Goal: Task Accomplishment & Management: Complete application form

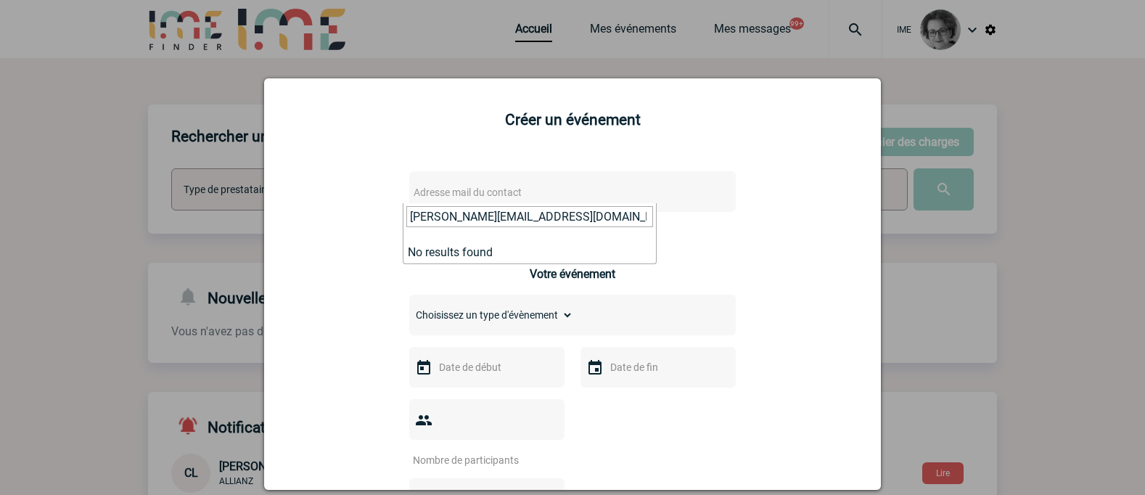
drag, startPoint x: 577, startPoint y: 219, endPoint x: 341, endPoint y: 179, distance: 239.2
click at [341, 179] on body "IME Accueil Mes événements" at bounding box center [572, 472] width 1145 height 945
click at [1082, 322] on div at bounding box center [572, 247] width 1145 height 495
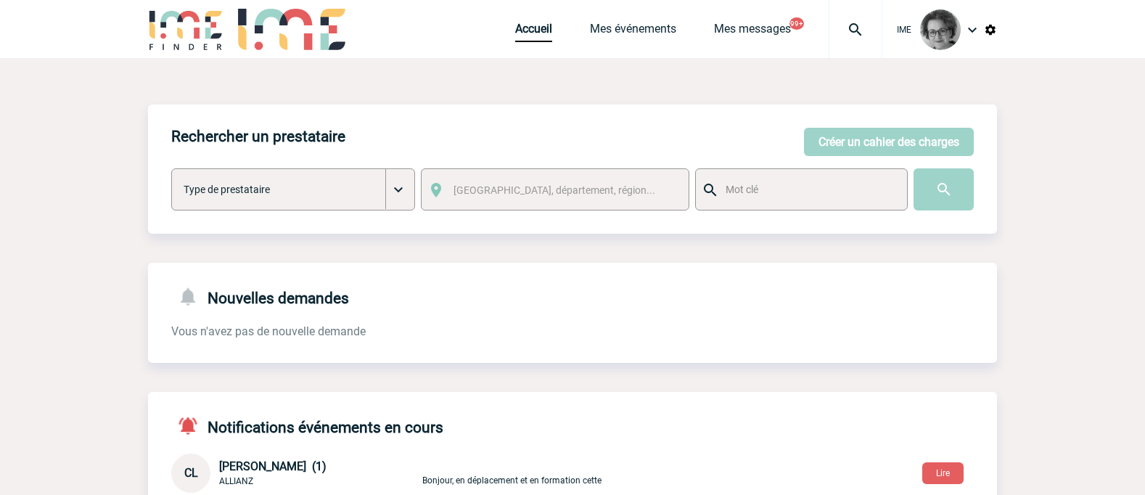
click at [895, 144] on body "IME Accueil Mes événements" at bounding box center [572, 472] width 1145 height 945
click at [895, 144] on button "Créer un cahier des charges" at bounding box center [889, 142] width 170 height 28
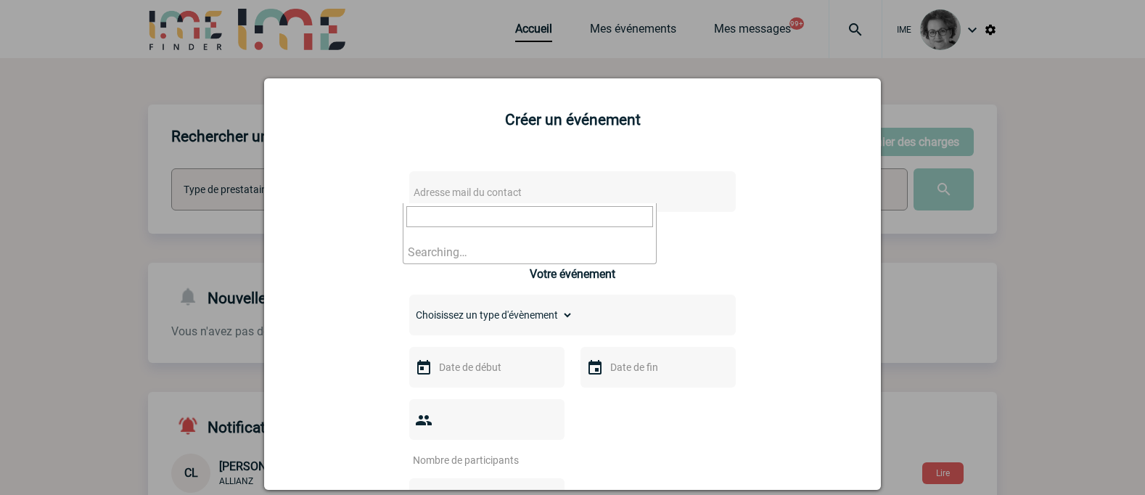
click at [531, 184] on span "Adresse mail du contact" at bounding box center [535, 192] width 254 height 20
paste input "[PERSON_NAME][EMAIL_ADDRESS][DOMAIN_NAME]"
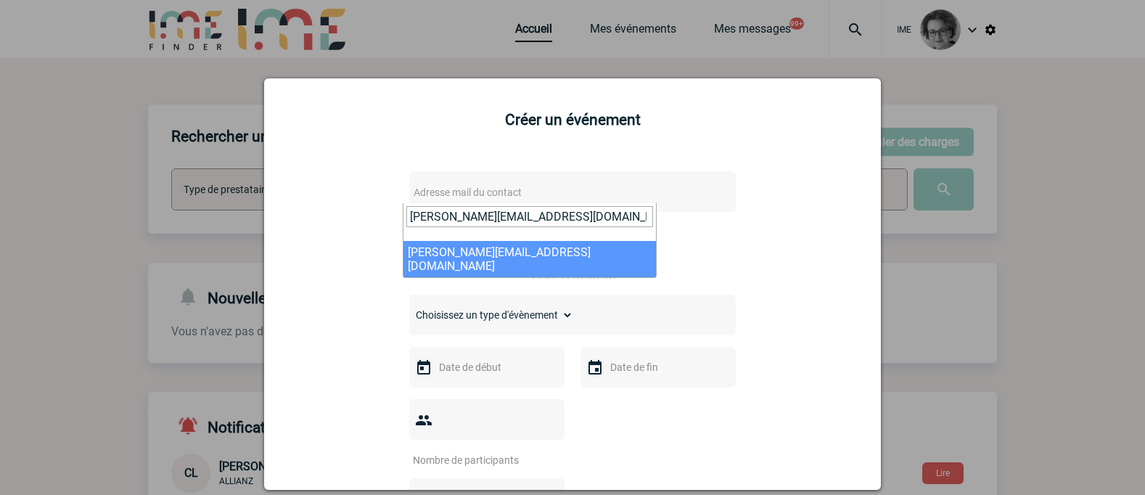
type input "[PERSON_NAME][EMAIL_ADDRESS][DOMAIN_NAME]"
select select "133139"
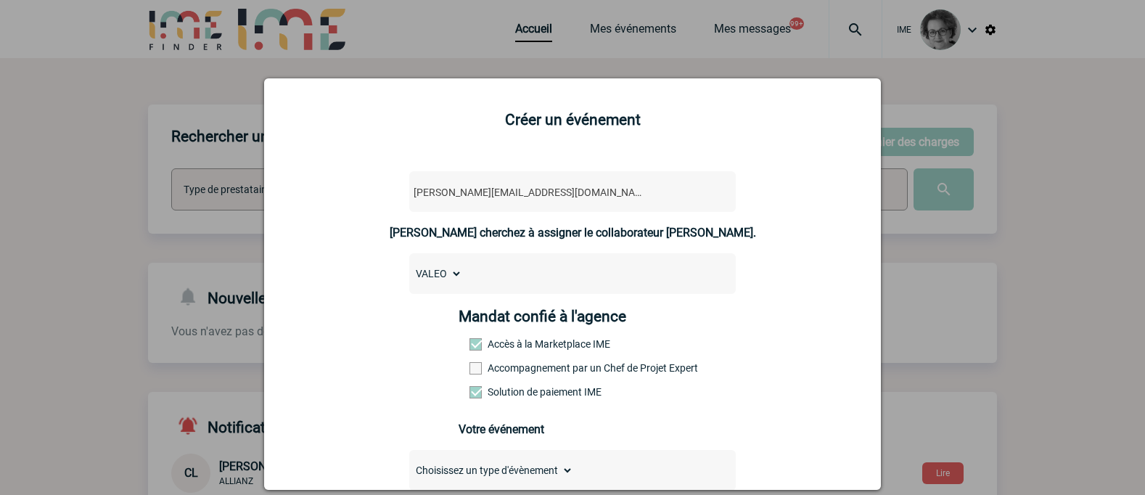
click at [533, 367] on label "Accompagnement par un Chef de Projet Expert" at bounding box center [501, 368] width 64 height 12
click at [0, 0] on input "Accompagnement par un Chef de Projet Expert" at bounding box center [0, 0] width 0 height 0
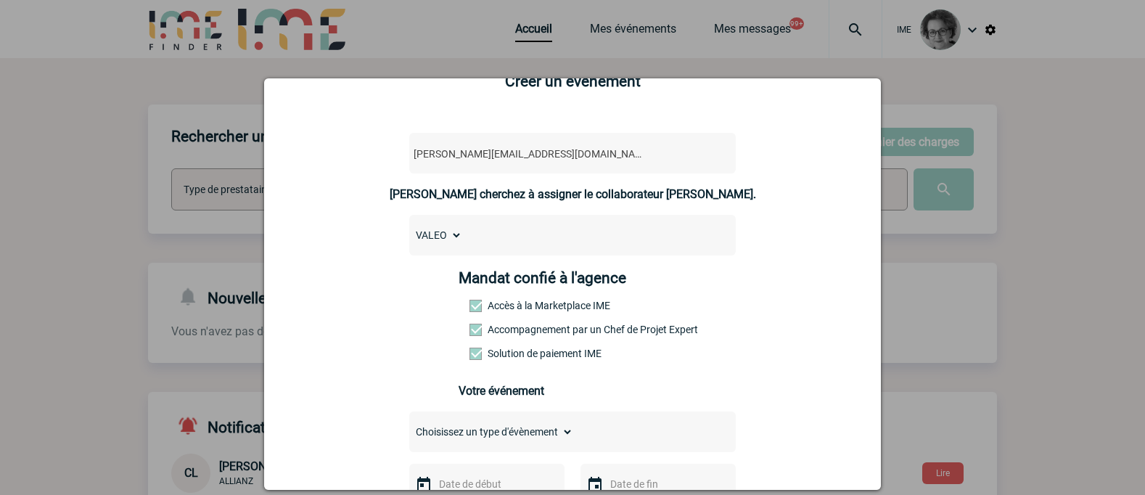
scroll to position [73, 0]
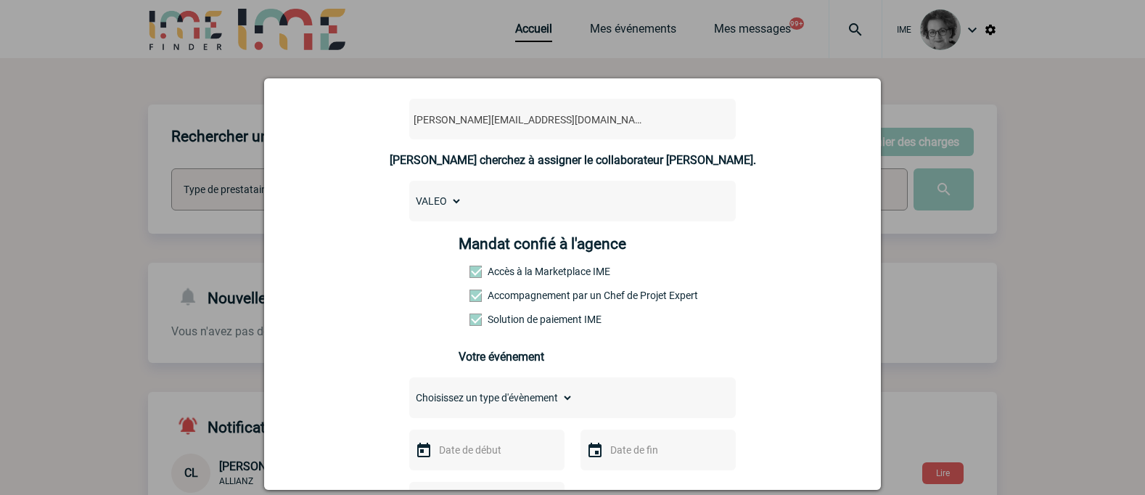
click at [536, 402] on select "Choisissez un type d'évènement Séminaire avec nuitée Séminaire sans nuitée Repa…" at bounding box center [491, 397] width 164 height 20
select select "1"
click at [409, 391] on select "Choisissez un type d'évènement Séminaire avec nuitée Séminaire sans nuitée Repa…" at bounding box center [491, 397] width 164 height 20
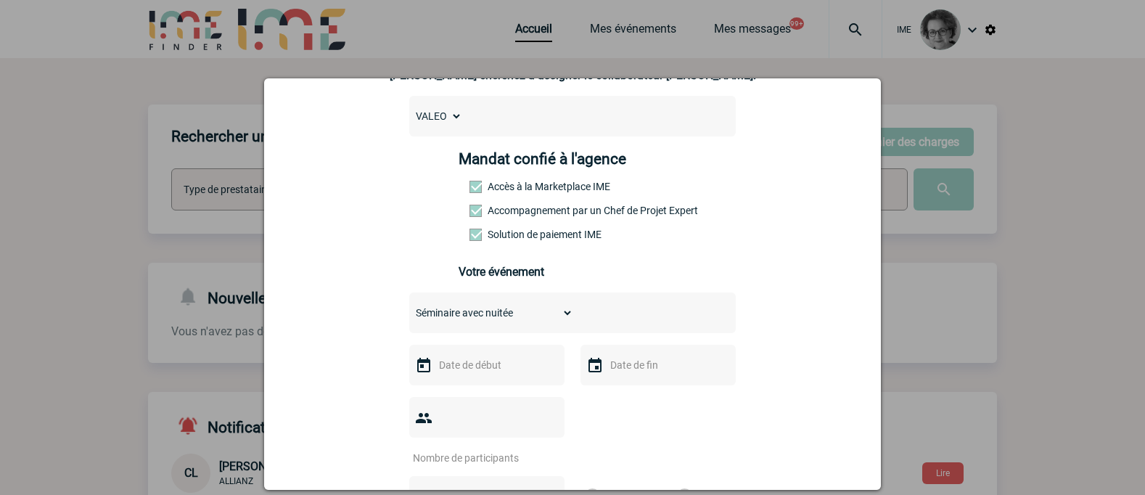
scroll to position [290, 0]
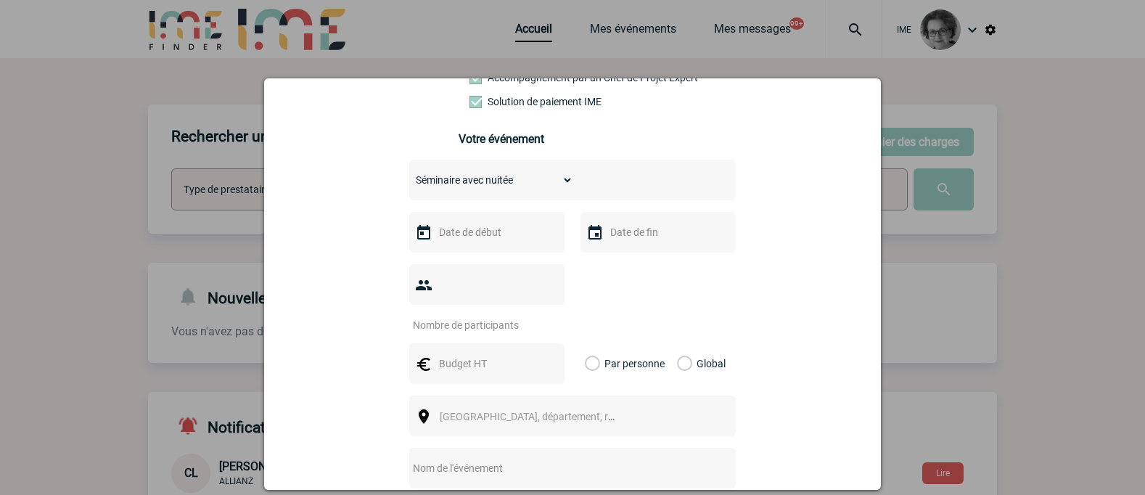
click at [477, 239] on input "text" at bounding box center [485, 232] width 100 height 19
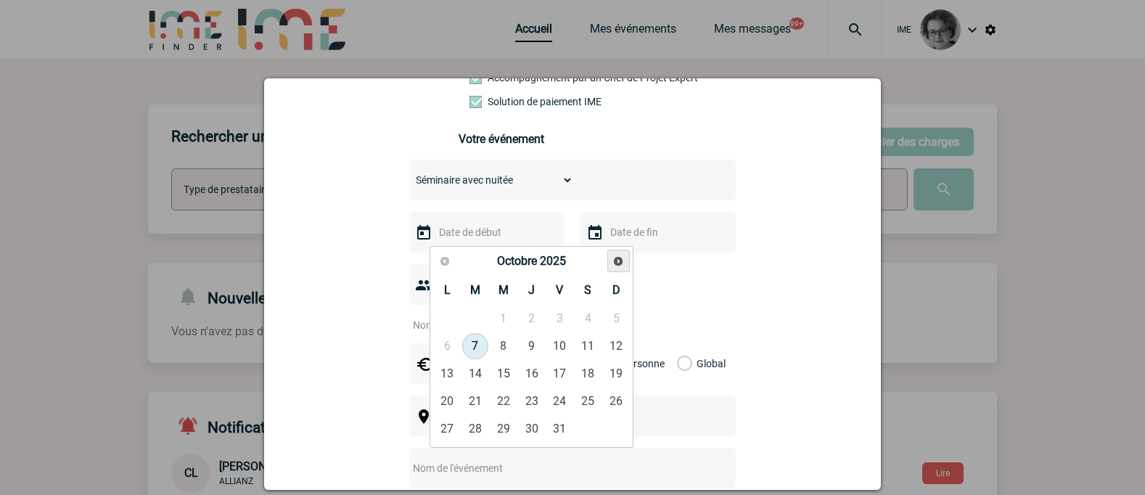
click at [619, 261] on span "Suivant" at bounding box center [618, 261] width 12 height 12
click at [482, 372] on link "10" at bounding box center [475, 374] width 27 height 26
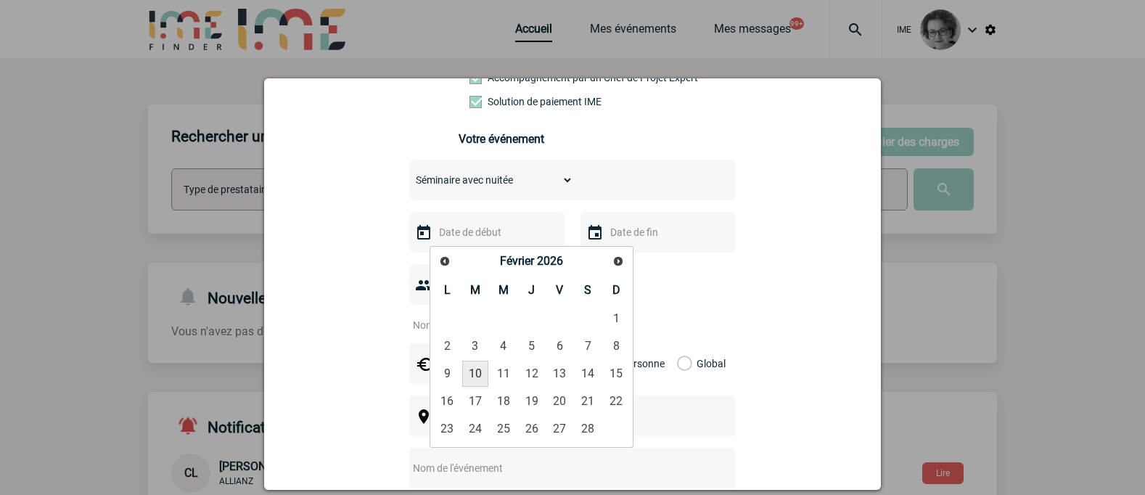
type input "[DATE]"
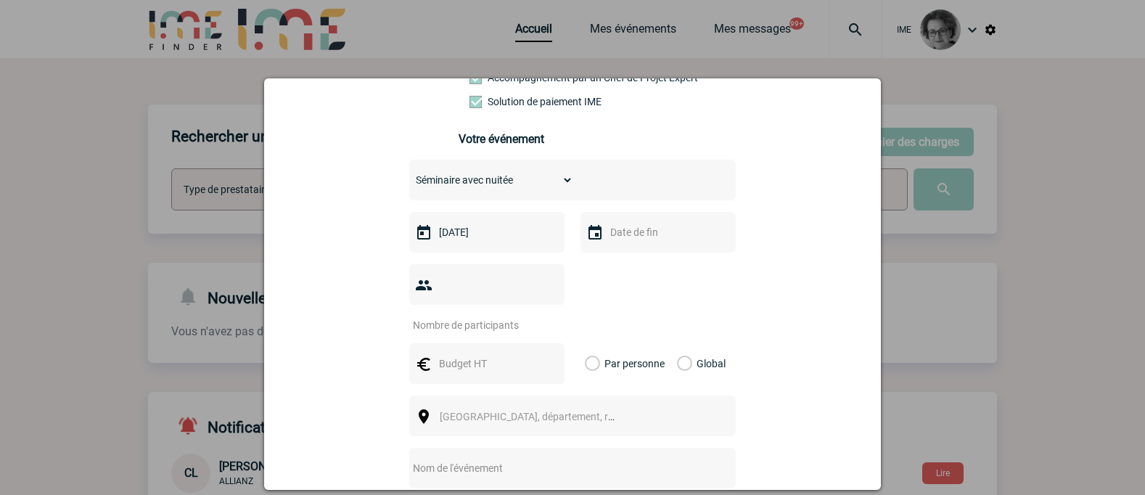
click at [649, 240] on input "text" at bounding box center [657, 232] width 100 height 19
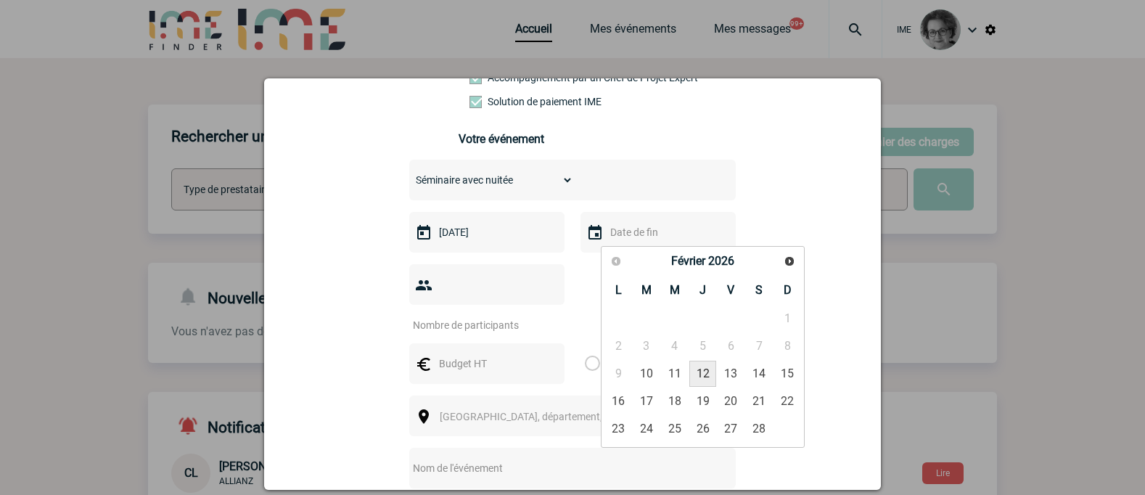
click at [708, 371] on link "12" at bounding box center [702, 374] width 27 height 26
type input "[DATE]"
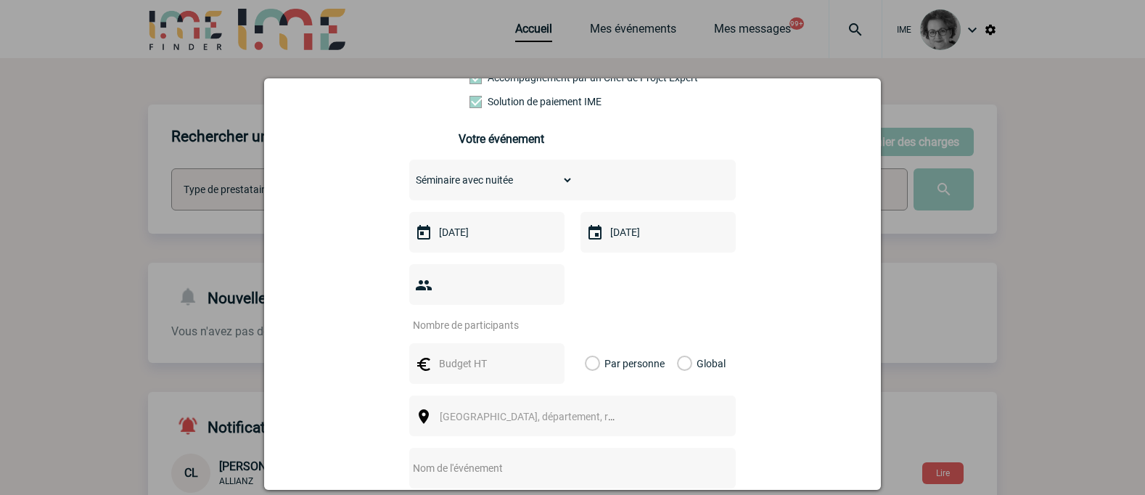
click at [487, 316] on input "number" at bounding box center [477, 325] width 136 height 19
type input "35"
click at [464, 354] on input "text" at bounding box center [485, 363] width 100 height 19
type input "30000"
click at [684, 343] on label "Global" at bounding box center [681, 363] width 9 height 41
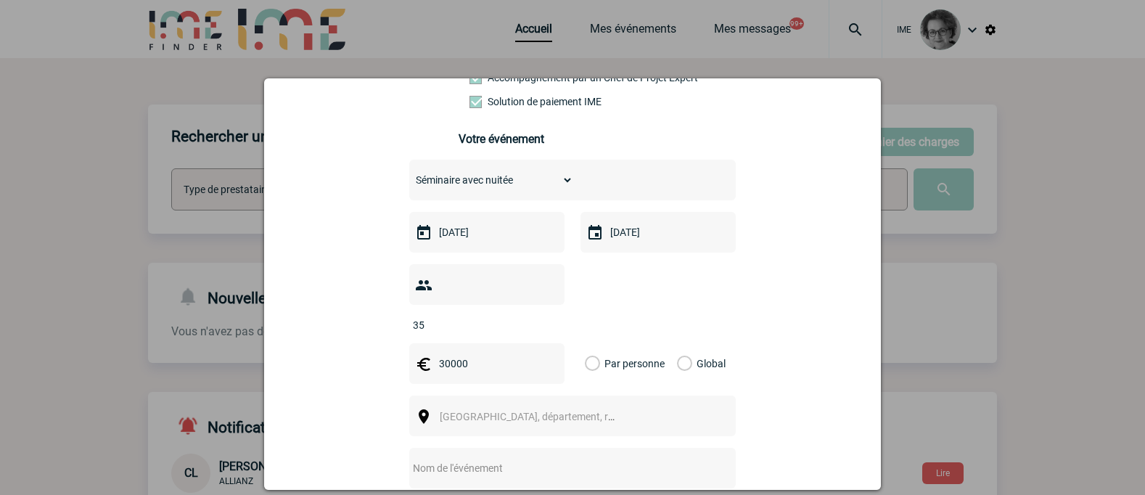
click at [0, 0] on input "Global" at bounding box center [0, 0] width 0 height 0
click at [599, 406] on span "[GEOGRAPHIC_DATA], département, région..." at bounding box center [534, 416] width 200 height 20
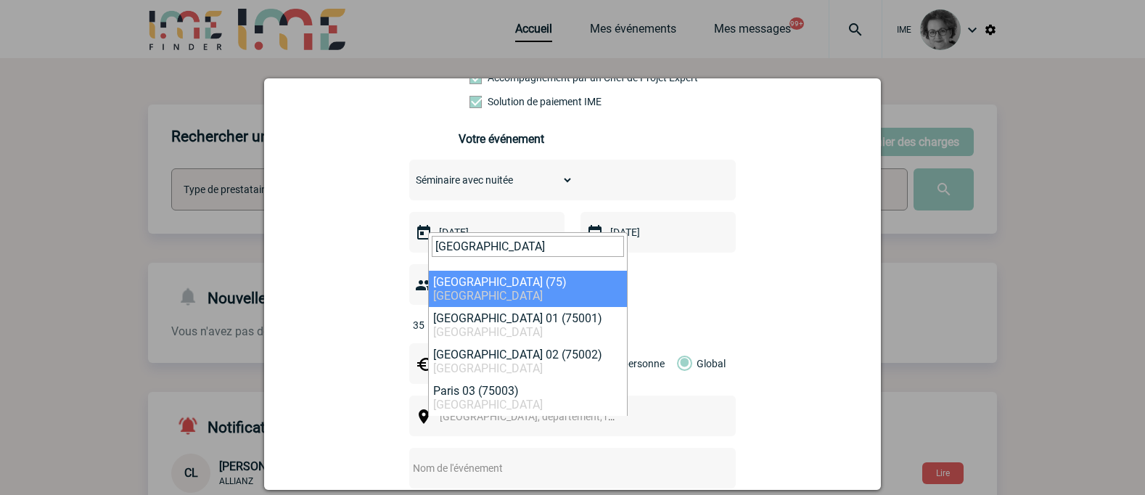
type input "[GEOGRAPHIC_DATA]"
select select "3"
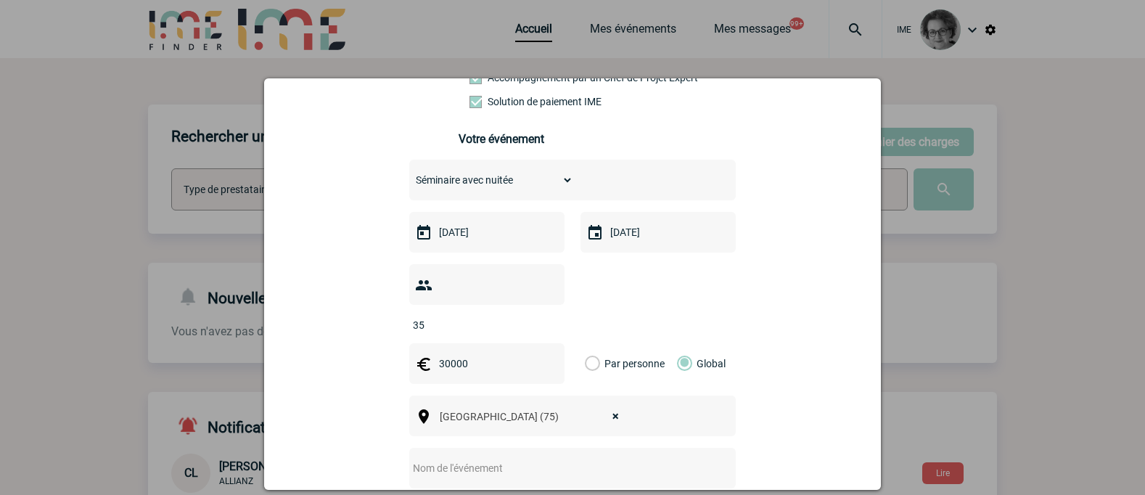
click at [515, 459] on input "text" at bounding box center [553, 468] width 288 height 19
click at [469, 459] on input "text" at bounding box center [553, 468] width 288 height 19
paste input "Séminaire sur la protection des données"
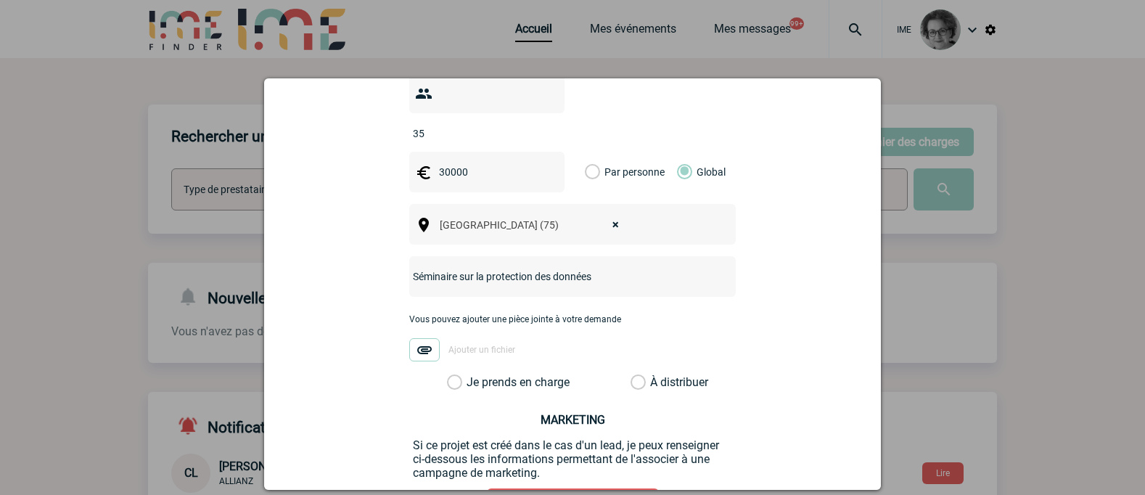
scroll to position [508, 0]
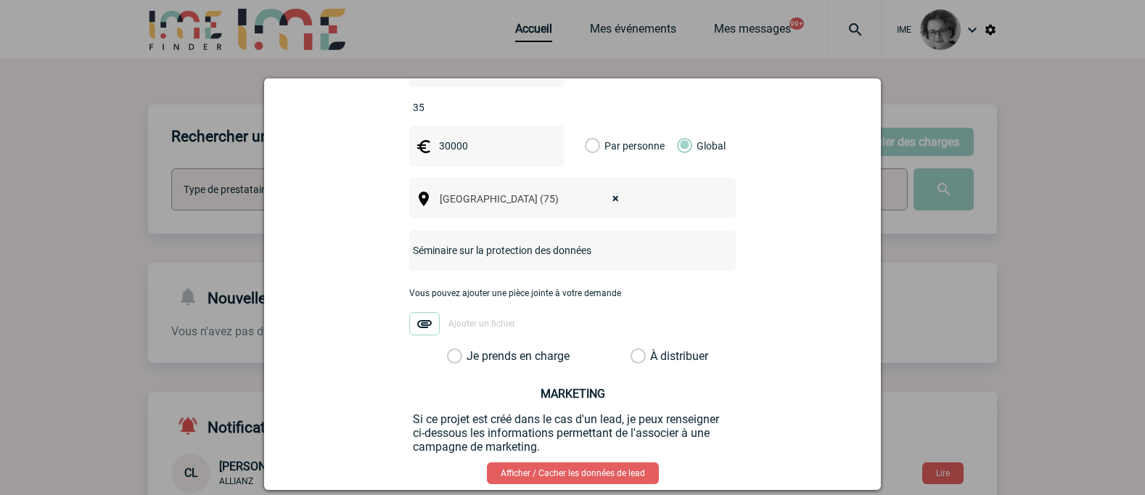
type input "Séminaire sur la protection des données"
click at [472, 349] on label "Je prends en charge" at bounding box center [459, 356] width 25 height 15
click at [0, 0] on input "Je prends en charge" at bounding box center [0, 0] width 0 height 0
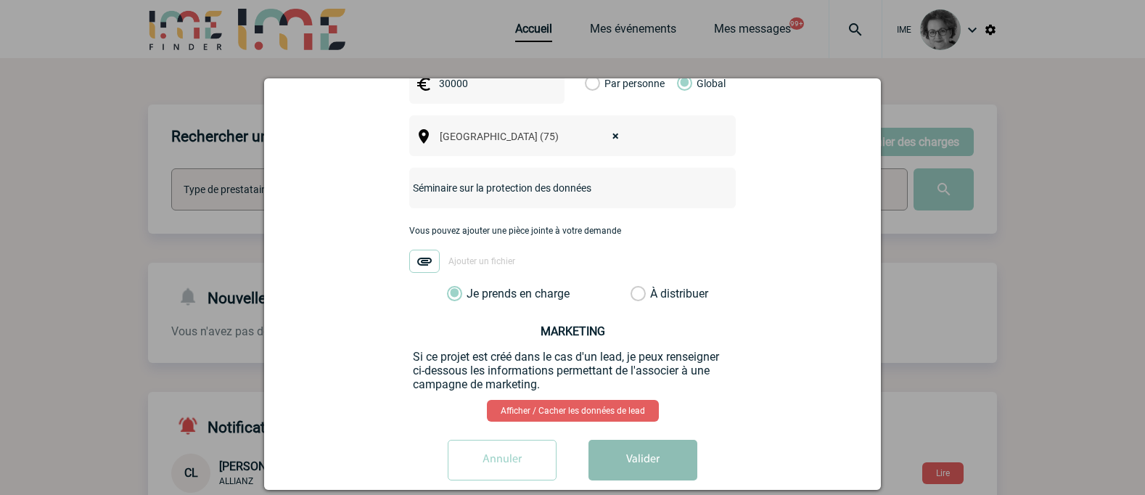
click at [624, 440] on button "Valider" at bounding box center [642, 460] width 109 height 41
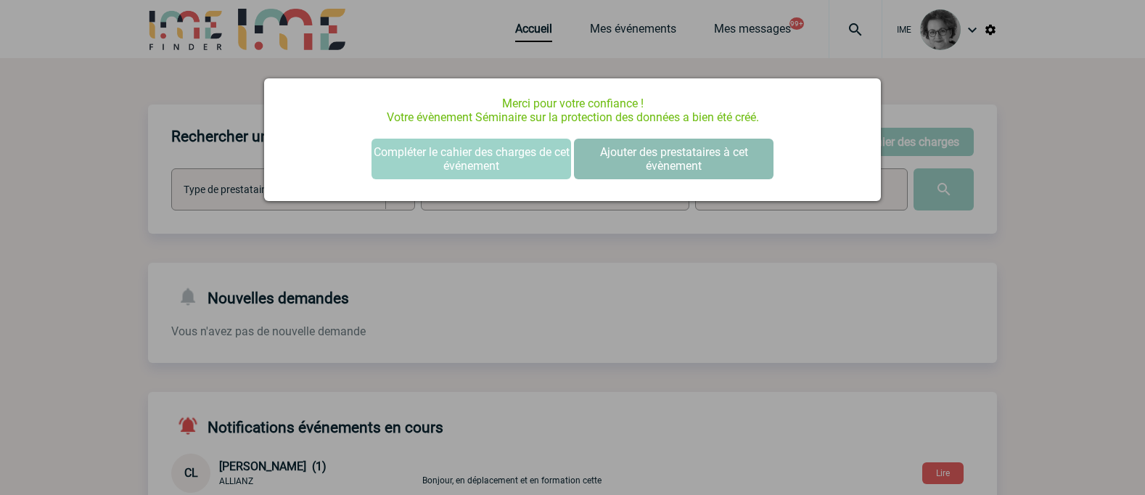
click at [648, 165] on button "Ajouter des prestataires à cet évènement" at bounding box center [674, 159] width 200 height 41
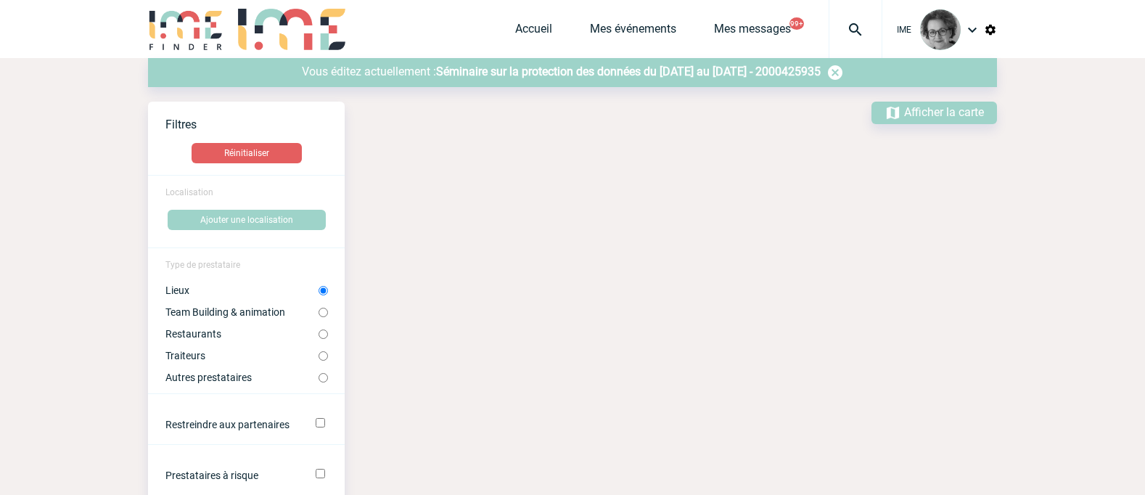
click at [654, 73] on span "Séminaire sur la protection des données du 10 Février 2026 au 12 Février 2026 -…" at bounding box center [628, 72] width 385 height 14
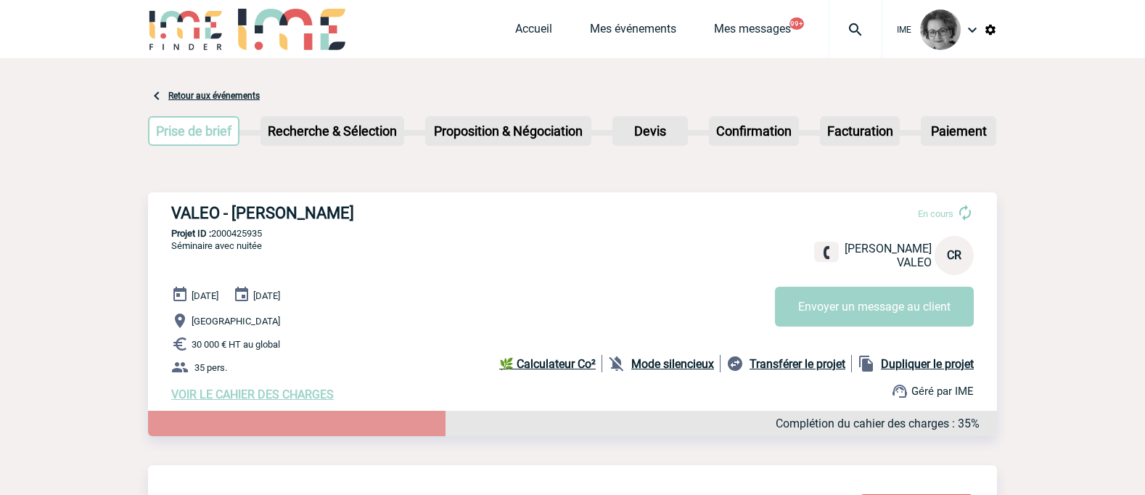
drag, startPoint x: 171, startPoint y: 209, endPoint x: 380, endPoint y: 207, distance: 209.0
click at [380, 207] on div "VALEO - [PERSON_NAME] En cours [PERSON_NAME] VALEO CR Envoyer un message au cli…" at bounding box center [572, 302] width 849 height 221
copy h3 "VALEO - [PERSON_NAME]"
click at [432, 318] on p "[GEOGRAPHIC_DATA]" at bounding box center [584, 320] width 826 height 17
drag, startPoint x: 274, startPoint y: 237, endPoint x: 216, endPoint y: 240, distance: 57.4
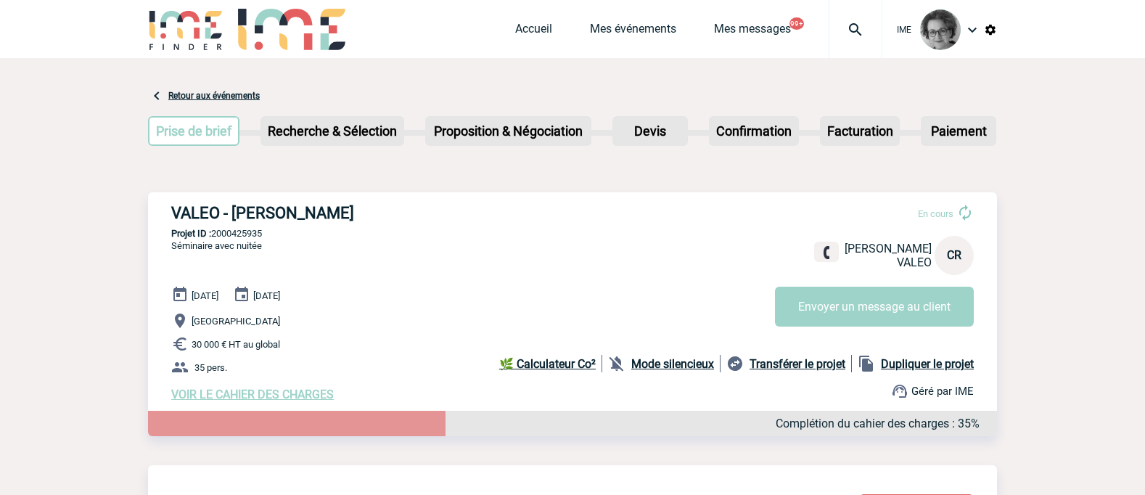
click at [216, 239] on p "Projet ID : 2000425935" at bounding box center [572, 233] width 849 height 11
copy p "2000425935"
click at [670, 329] on p "[GEOGRAPHIC_DATA]" at bounding box center [584, 320] width 826 height 17
click at [616, 28] on link "Mes événements" at bounding box center [633, 32] width 86 height 20
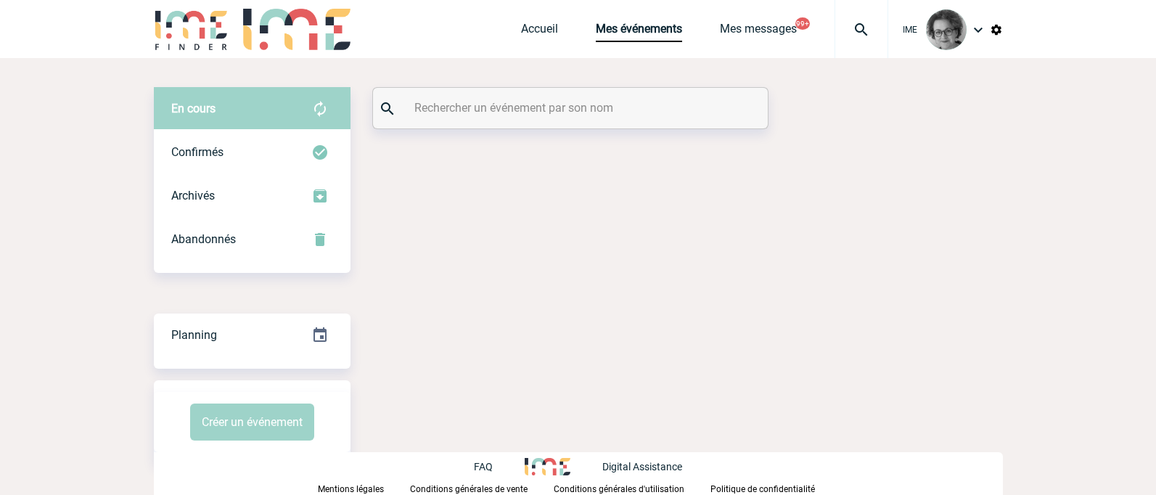
click at [516, 112] on input "text" at bounding box center [572, 107] width 323 height 21
paste input "2000425887"
type input "2000425887"
click at [516, 111] on input "text" at bounding box center [572, 107] width 323 height 21
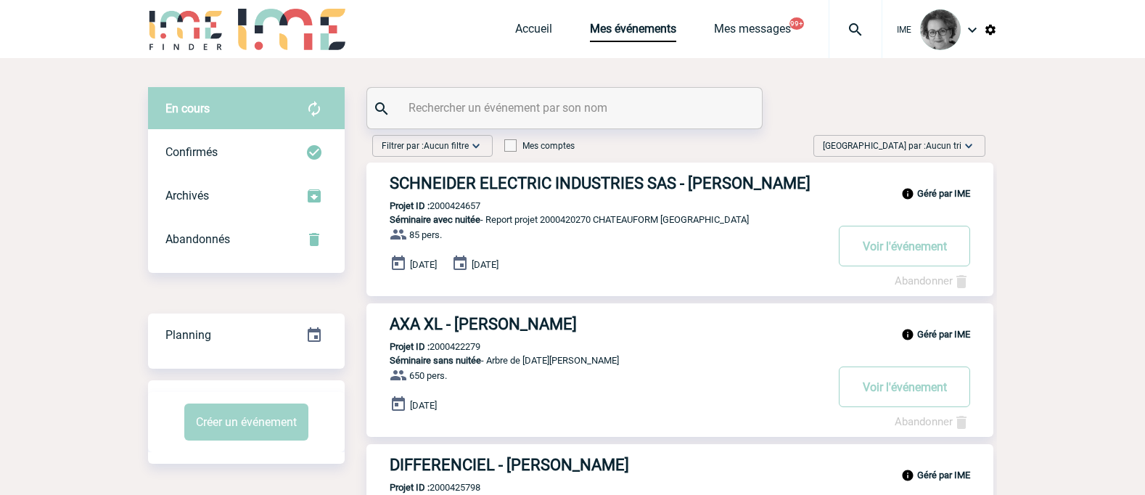
paste input "2000425887"
type input "2000425887"
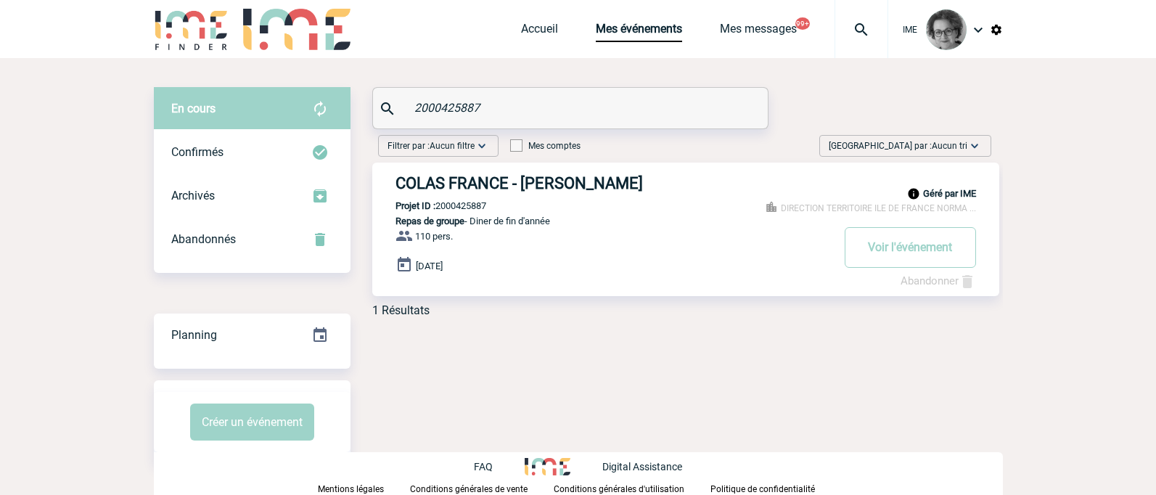
drag, startPoint x: 710, startPoint y: 390, endPoint x: 717, endPoint y: 376, distance: 15.9
click at [710, 391] on div "En cours En cours Confirmés Archivés Abandonnés En cours Confirmés Archivés Aba…" at bounding box center [578, 275] width 849 height 435
